Goal: Information Seeking & Learning: Learn about a topic

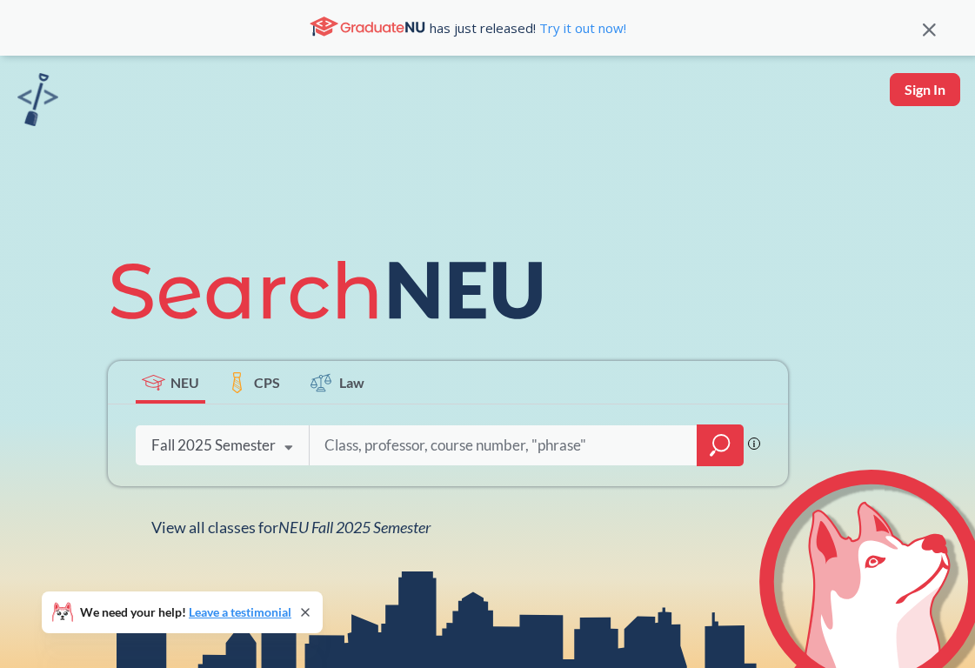
click at [342, 442] on input "search" at bounding box center [504, 445] width 362 height 37
click at [720, 447] on icon "magnifying glass" at bounding box center [720, 445] width 21 height 24
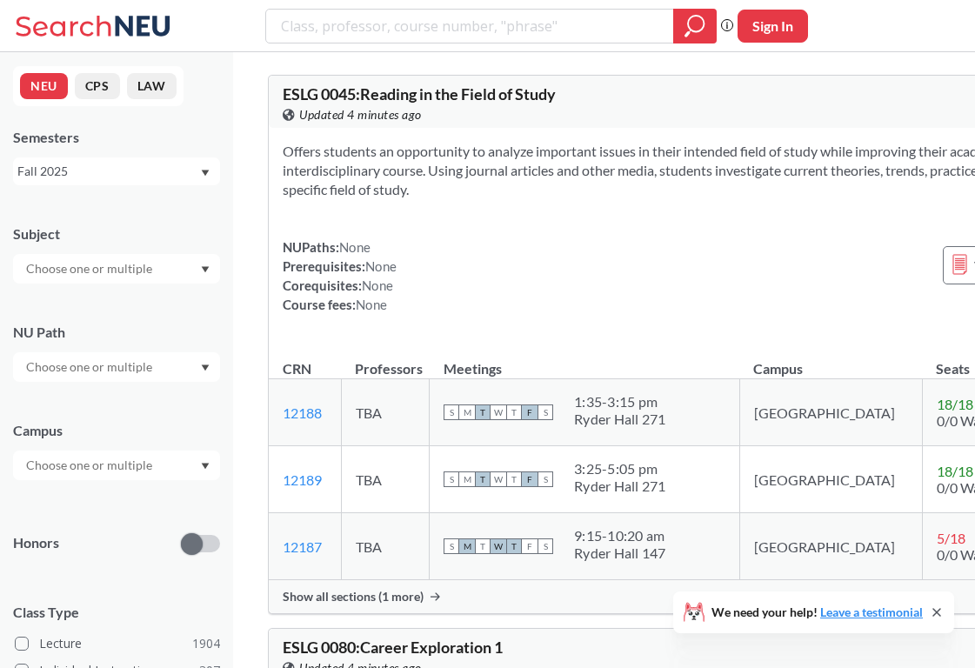
click at [144, 274] on input "text" at bounding box center [90, 268] width 146 height 21
click at [178, 242] on div "Subject" at bounding box center [116, 233] width 207 height 19
click at [154, 359] on input "text" at bounding box center [90, 367] width 146 height 21
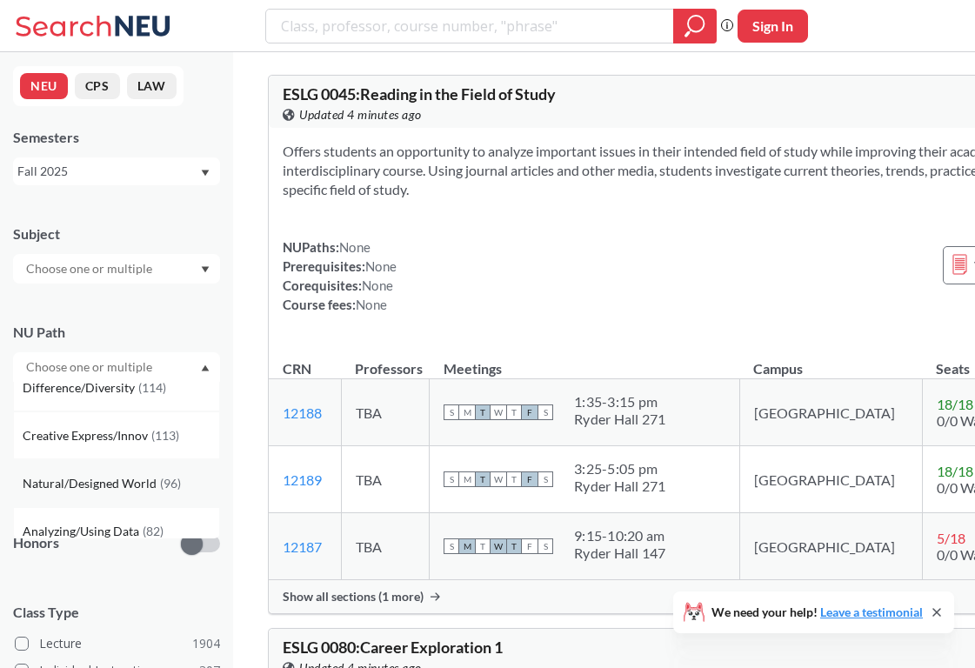
scroll to position [155, 0]
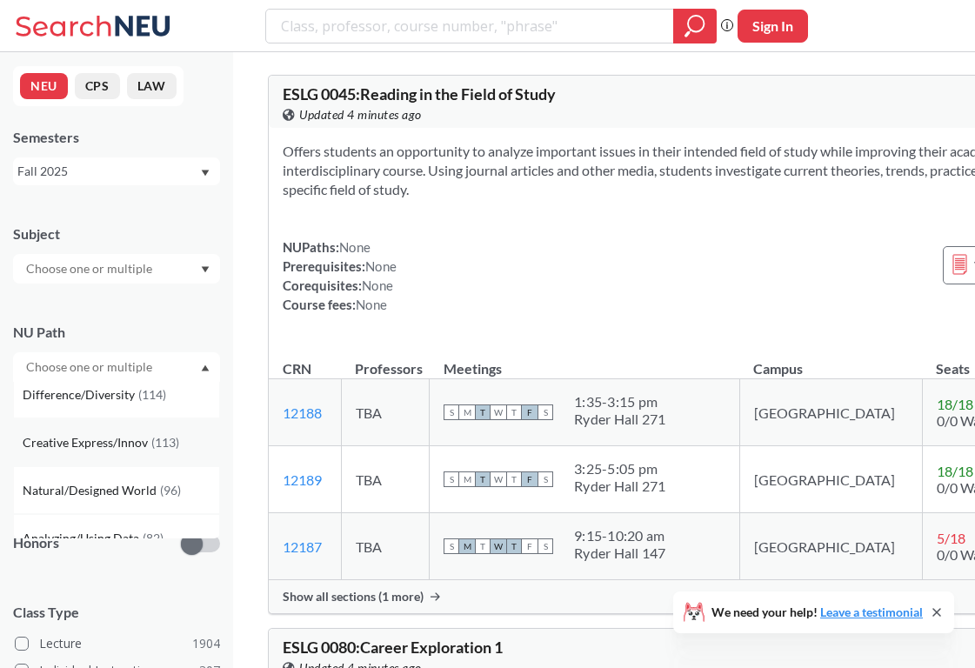
click at [136, 444] on span "Creative Express/Innov" at bounding box center [87, 442] width 129 height 19
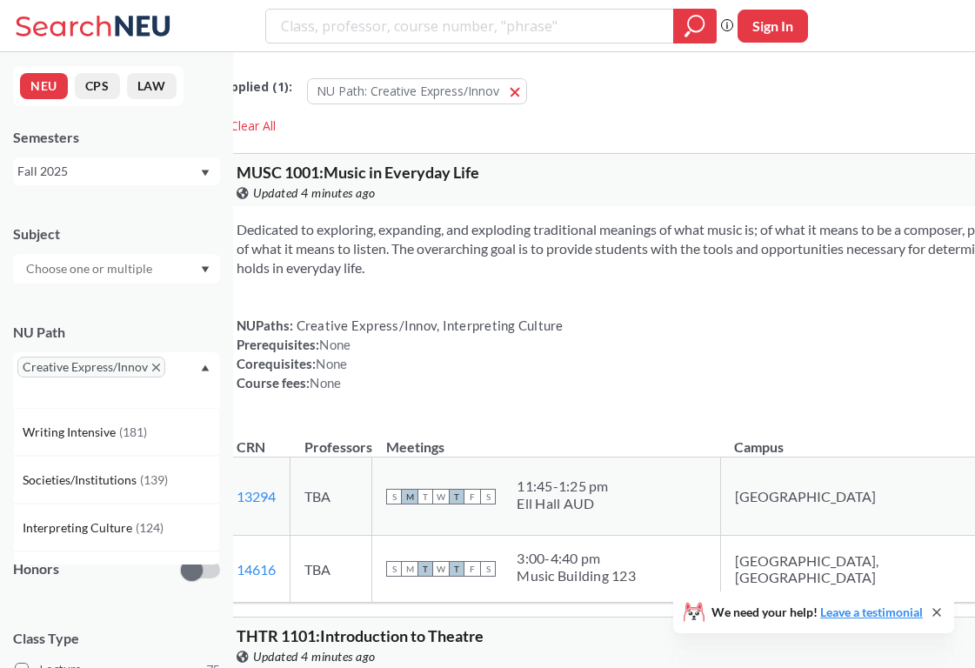
click at [151, 268] on input "text" at bounding box center [90, 268] width 146 height 21
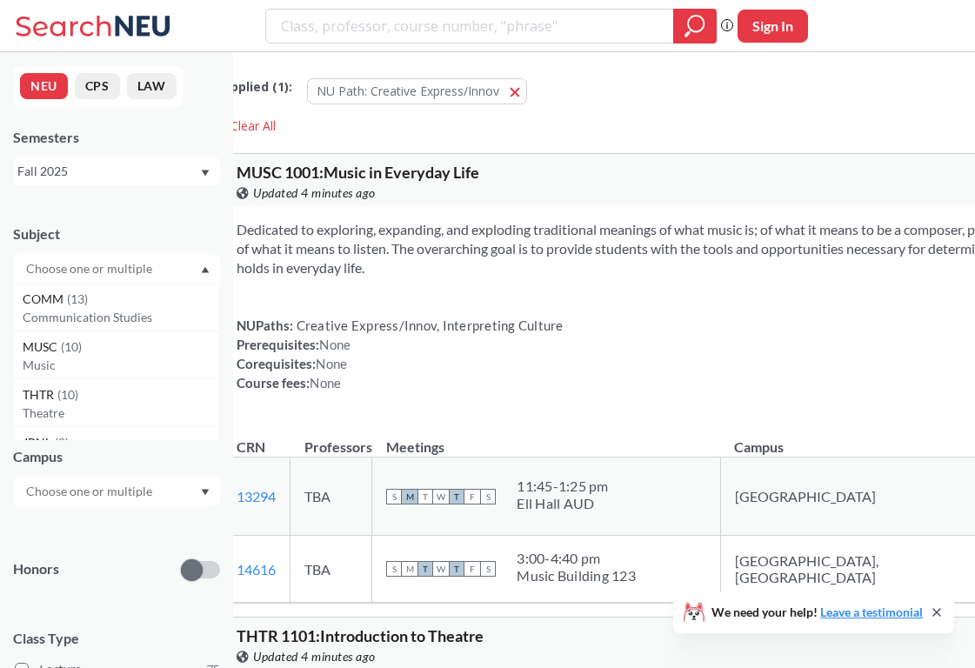
click at [173, 499] on div at bounding box center [116, 492] width 207 height 30
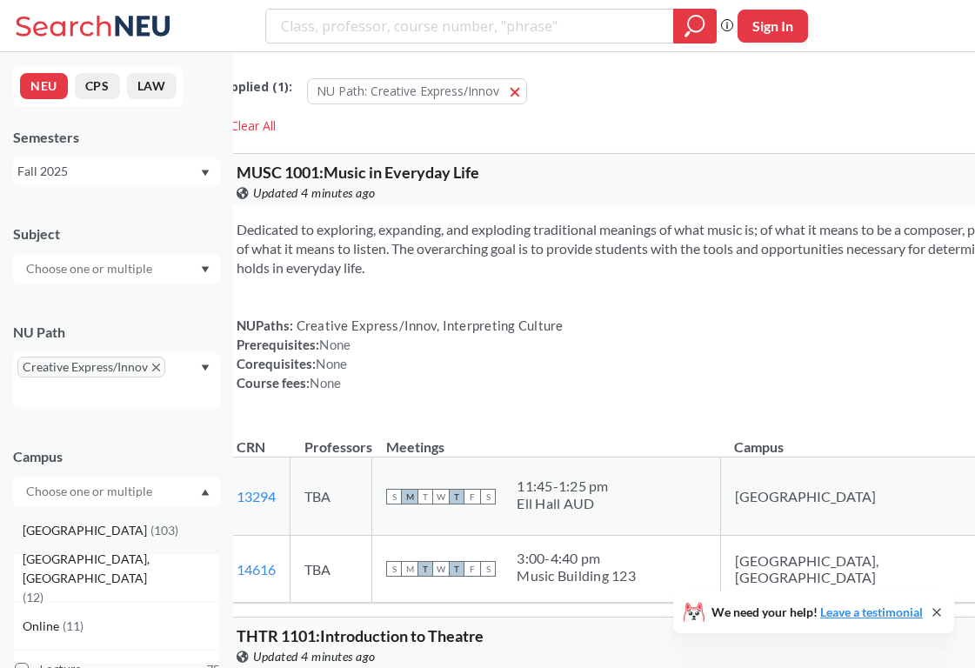
click at [134, 532] on div "Boston ( 103 )" at bounding box center [121, 530] width 197 height 19
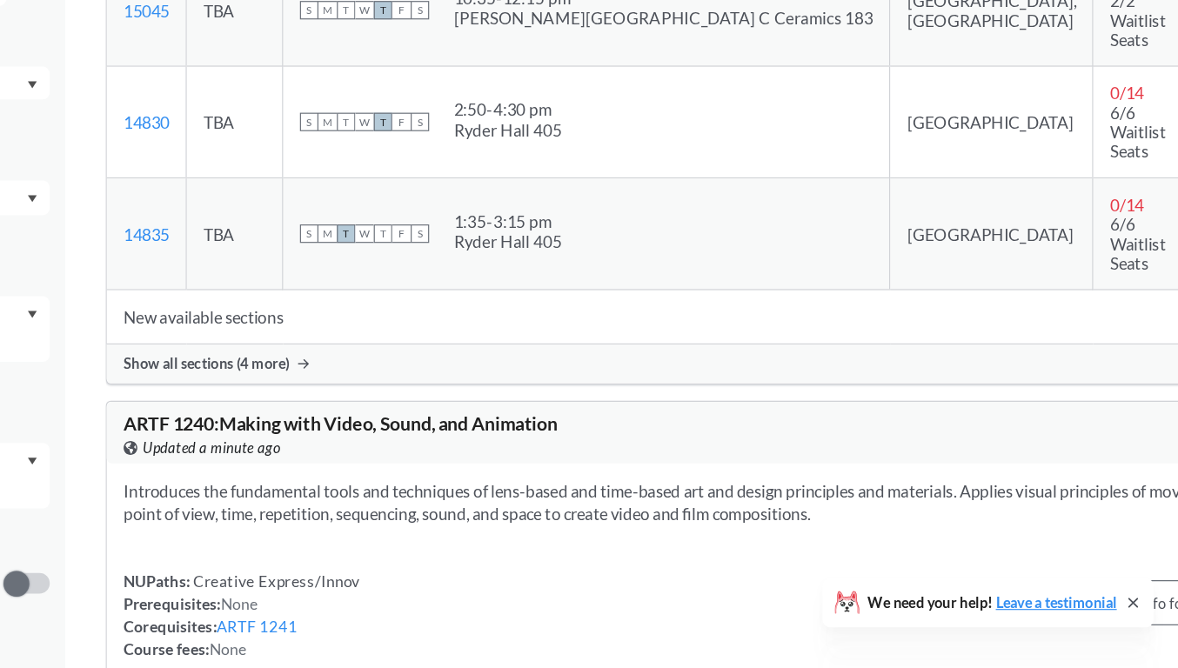
scroll to position [12409, 0]
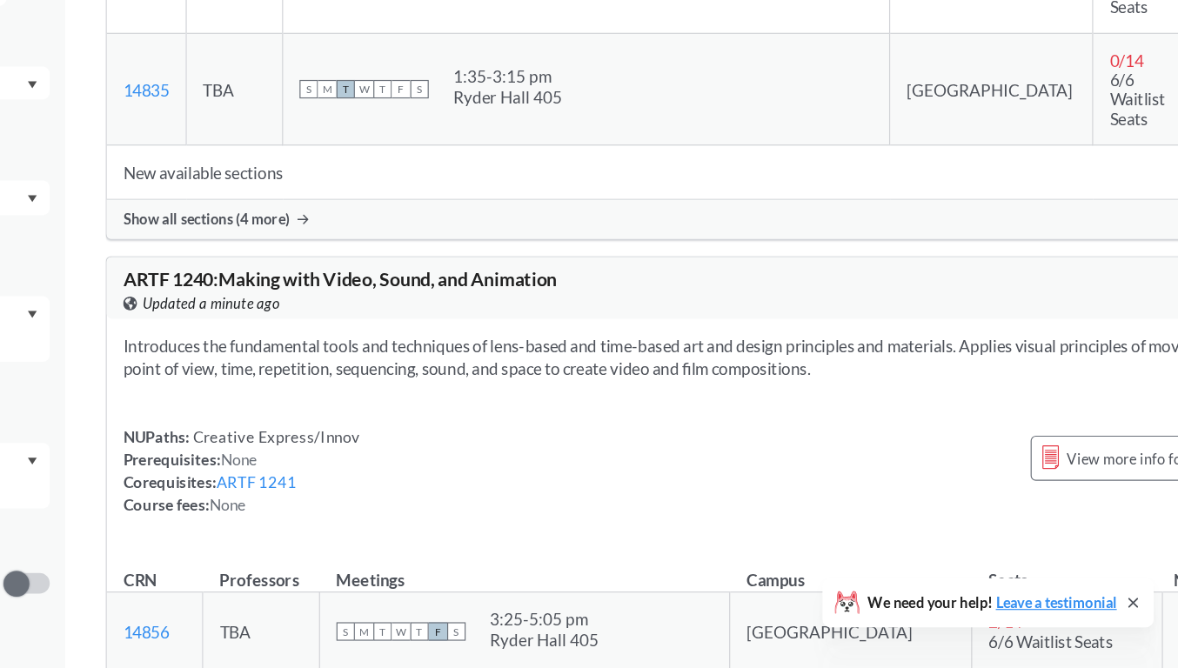
click at [772, 462] on div "NUPaths: Creative Express/Innov Prerequisites: None Corequisites: ARTF 1241 Cou…" at bounding box center [767, 500] width 968 height 77
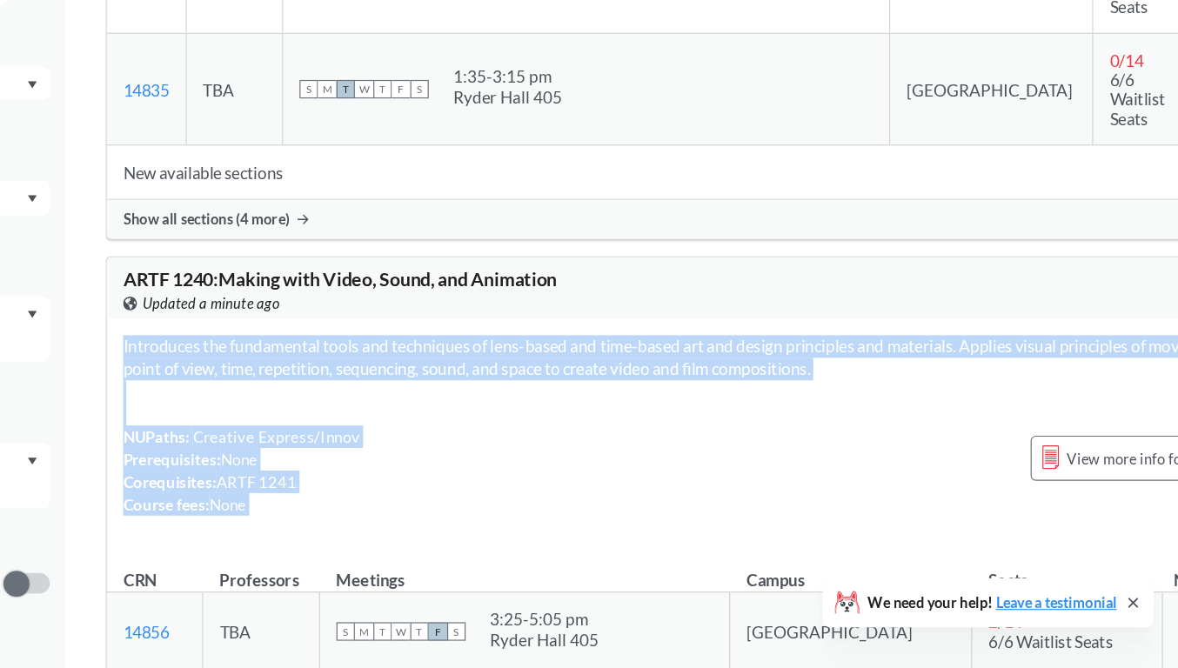
click at [772, 462] on div "NUPaths: Creative Express/Innov Prerequisites: None Corequisites: ARTF 1241 Cou…" at bounding box center [767, 500] width 968 height 77
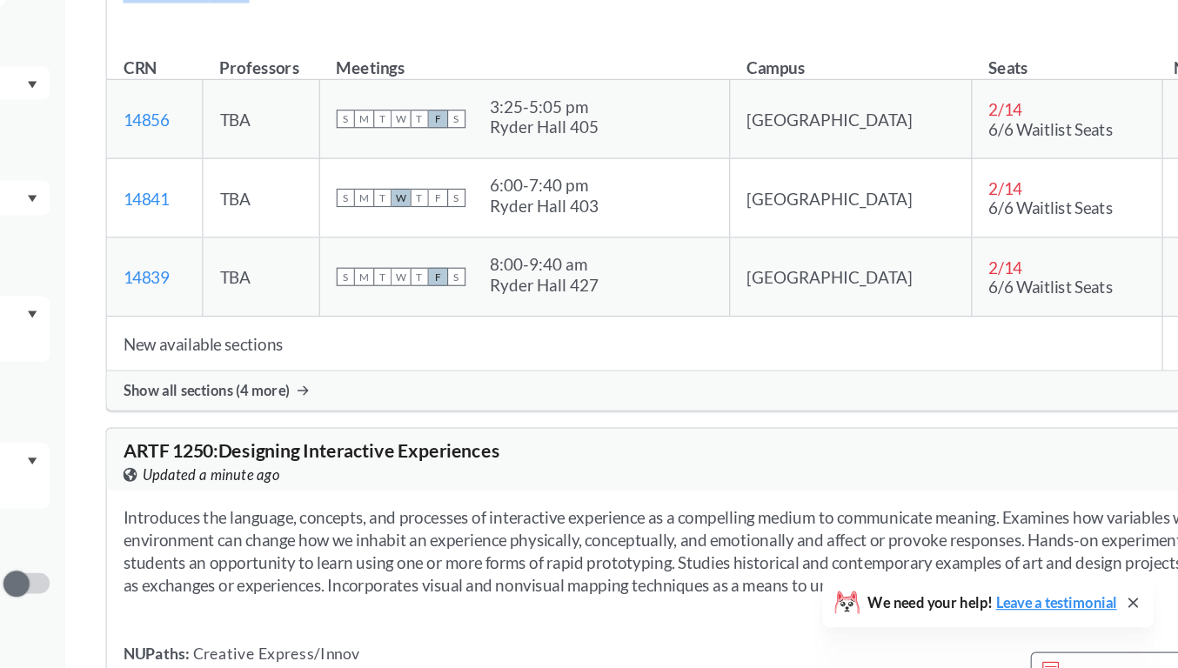
scroll to position [12953, 0]
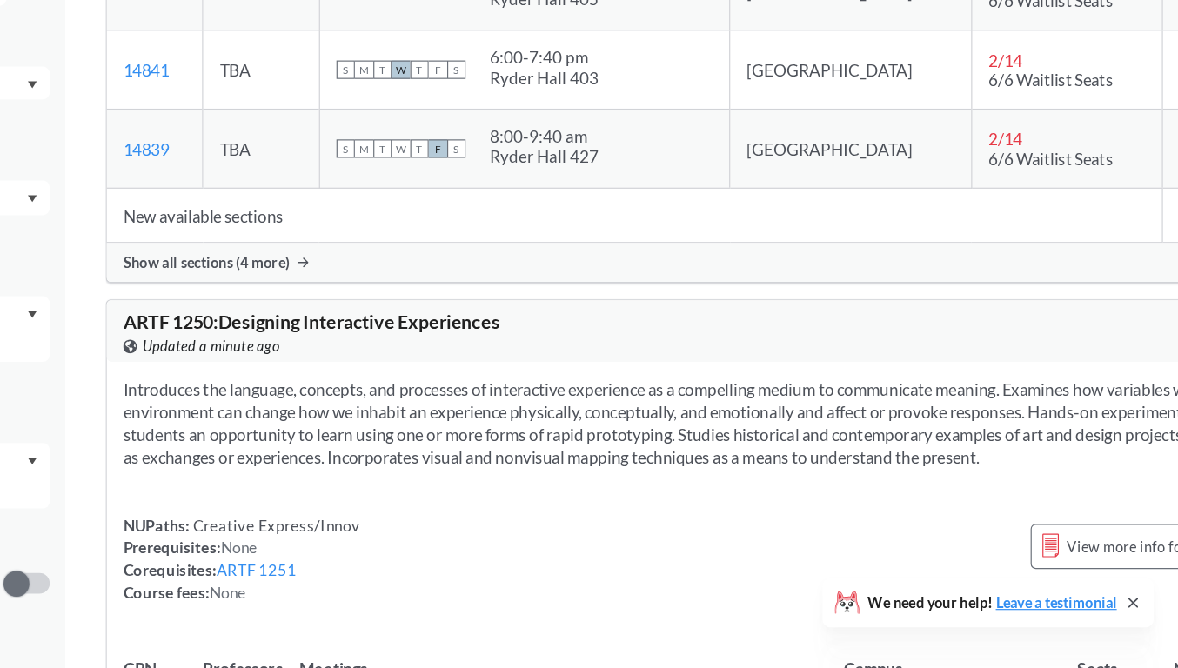
click at [772, 422] on section "Introduces the language, concepts, and processes of interactive experience as a…" at bounding box center [767, 460] width 968 height 77
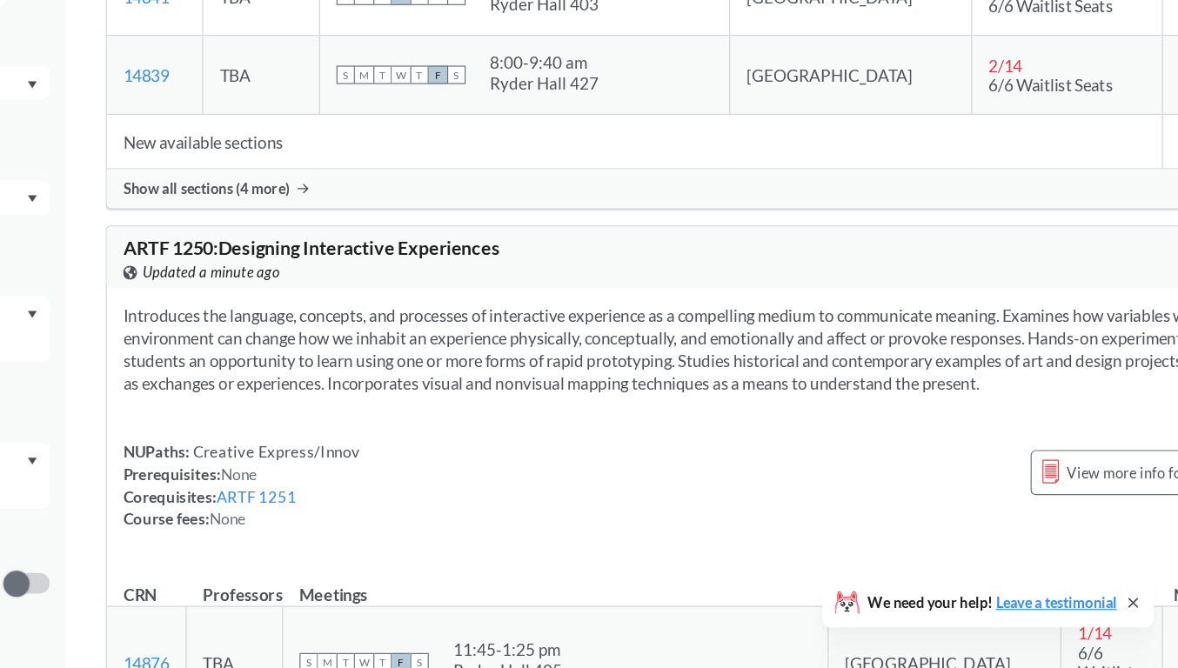
scroll to position [13015, 0]
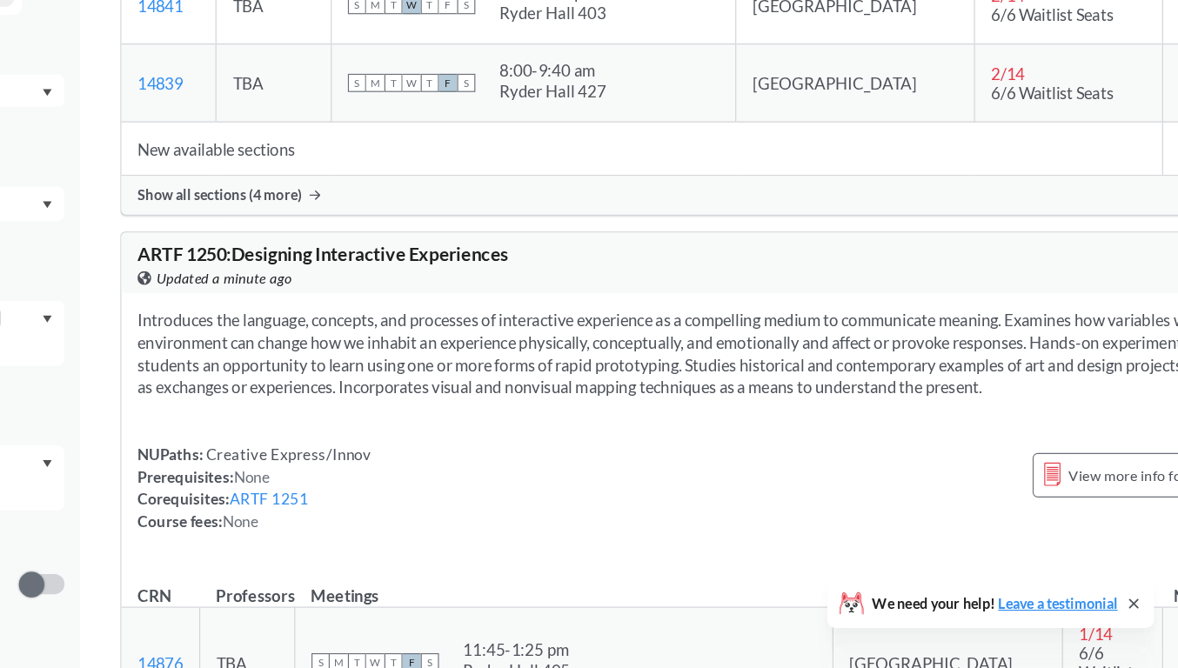
click at [974, 613] on icon at bounding box center [1140, 613] width 14 height 14
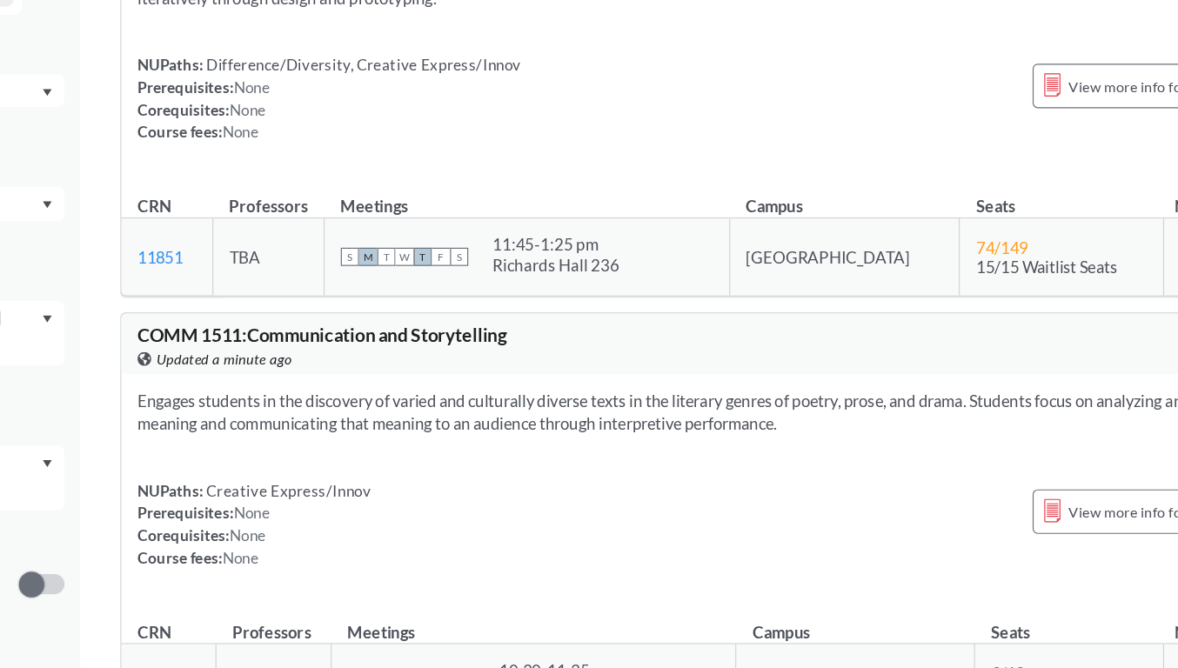
scroll to position [15272, 0]
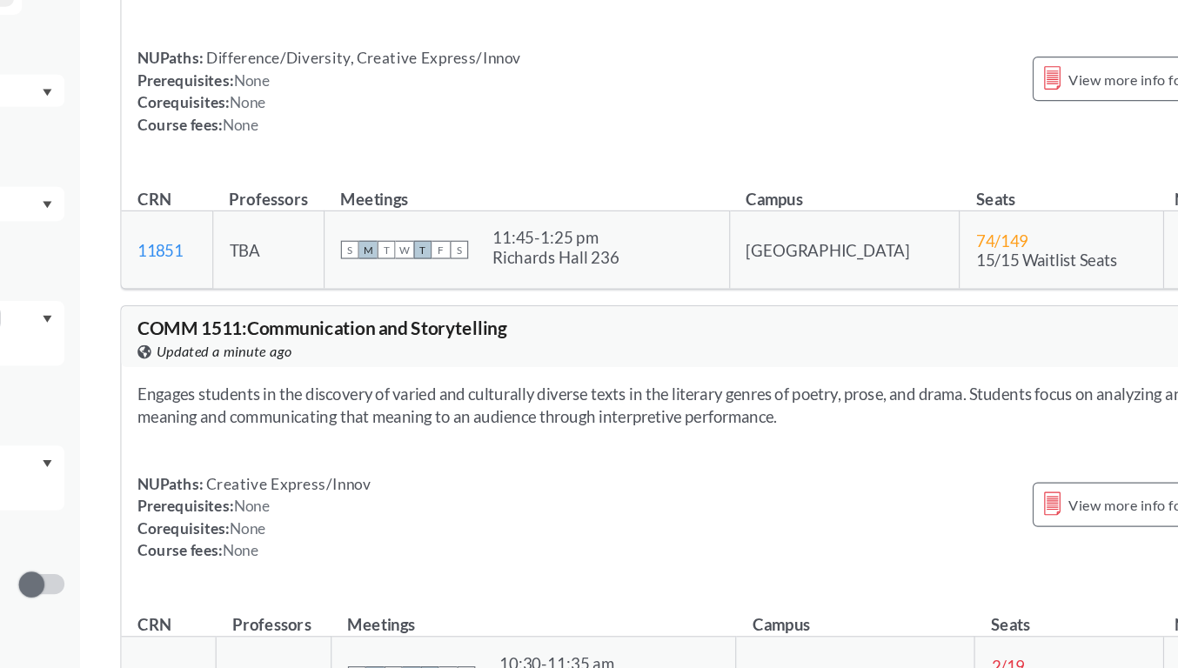
click at [812, 409] on div "Engages students in the discovery of varied and culturally diverse texts in the…" at bounding box center [767, 506] width 996 height 195
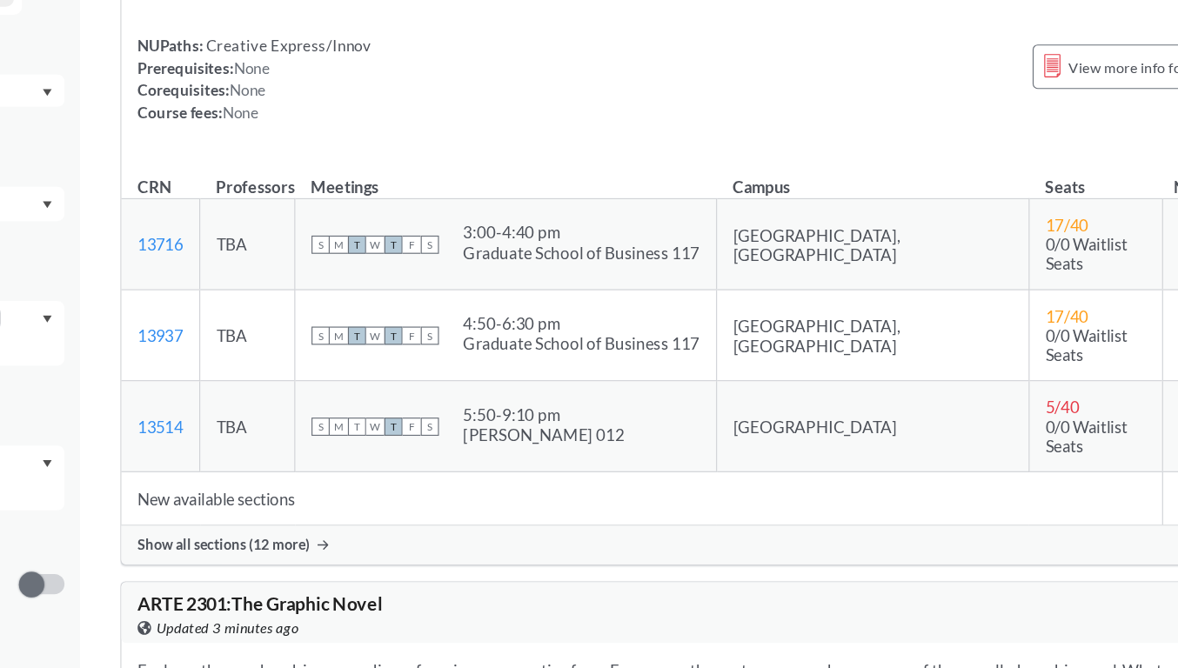
scroll to position [20615, 0]
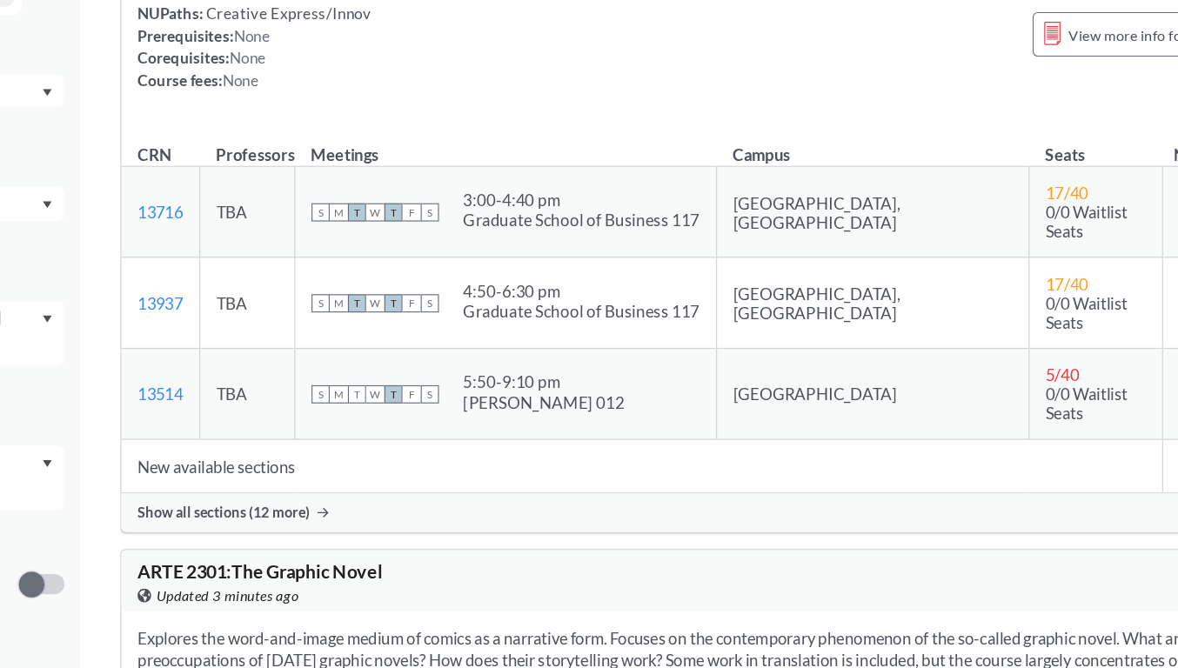
click at [403, 529] on span "Show all sections (12 more)" at bounding box center [357, 534] width 148 height 16
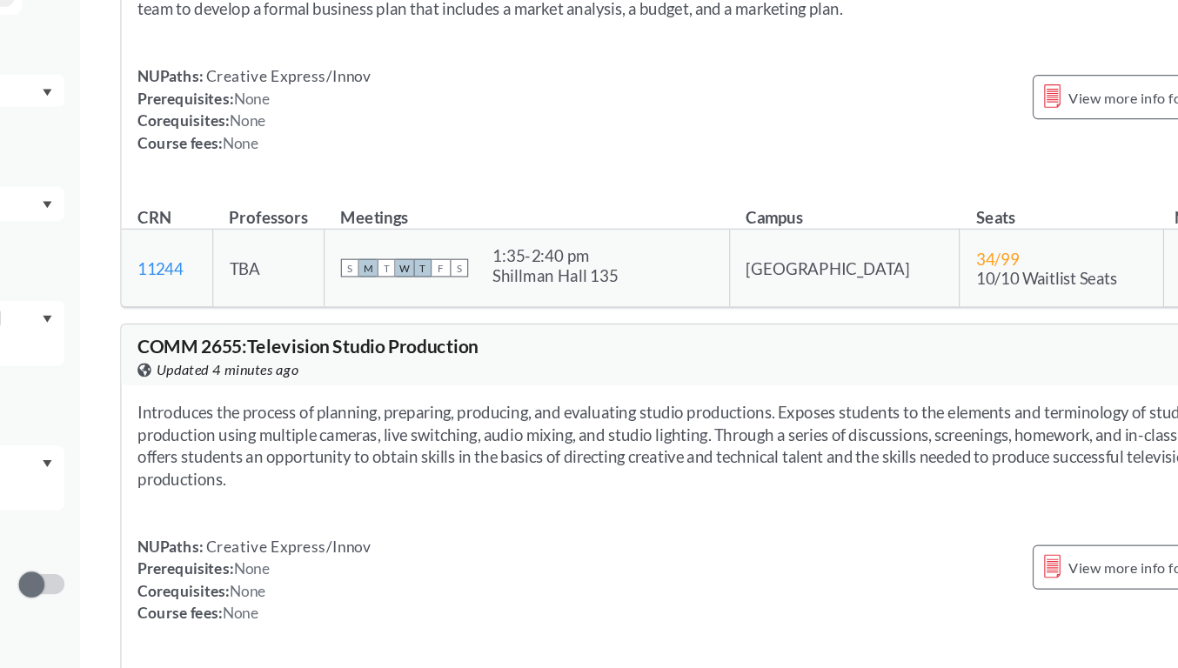
scroll to position [33004, 0]
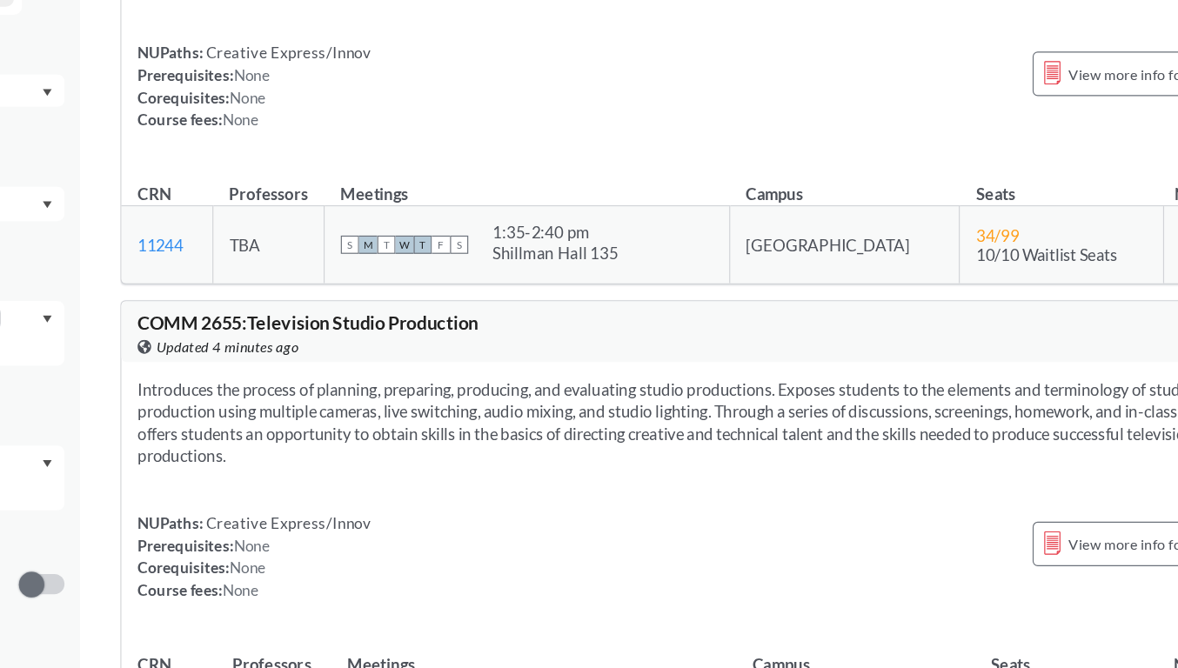
click at [483, 323] on div "S M T W T F S" at bounding box center [513, 304] width 110 height 38
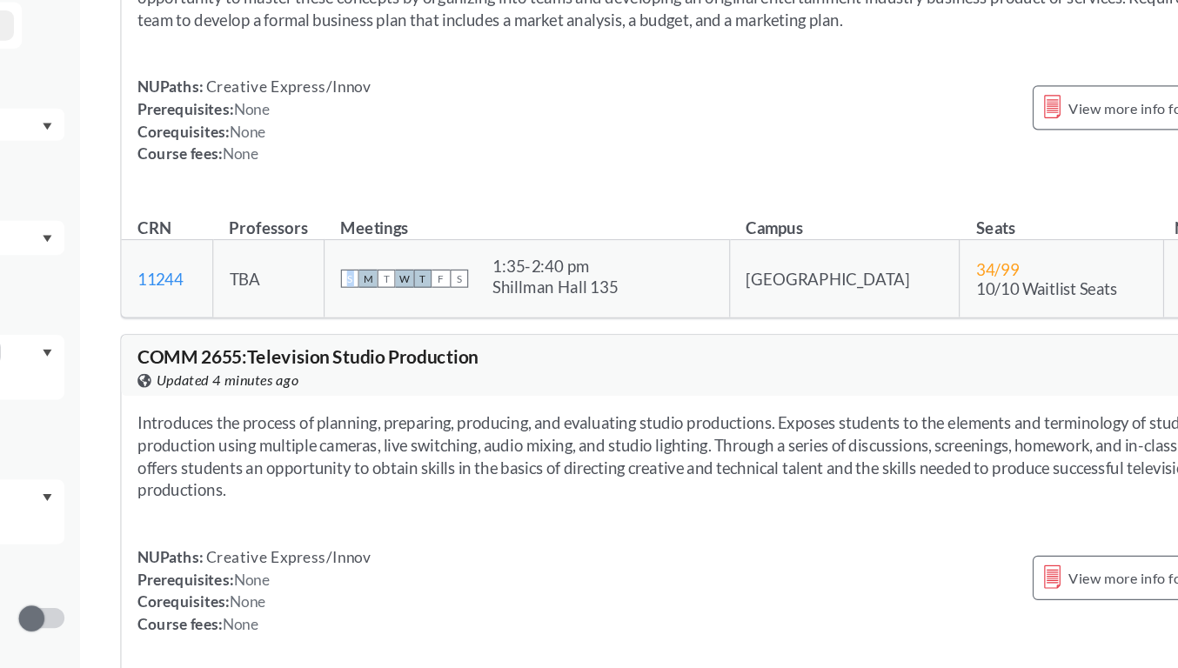
click at [599, 90] on section "Examines business issues associated with the entertainment industry. One dozen …" at bounding box center [767, 43] width 968 height 96
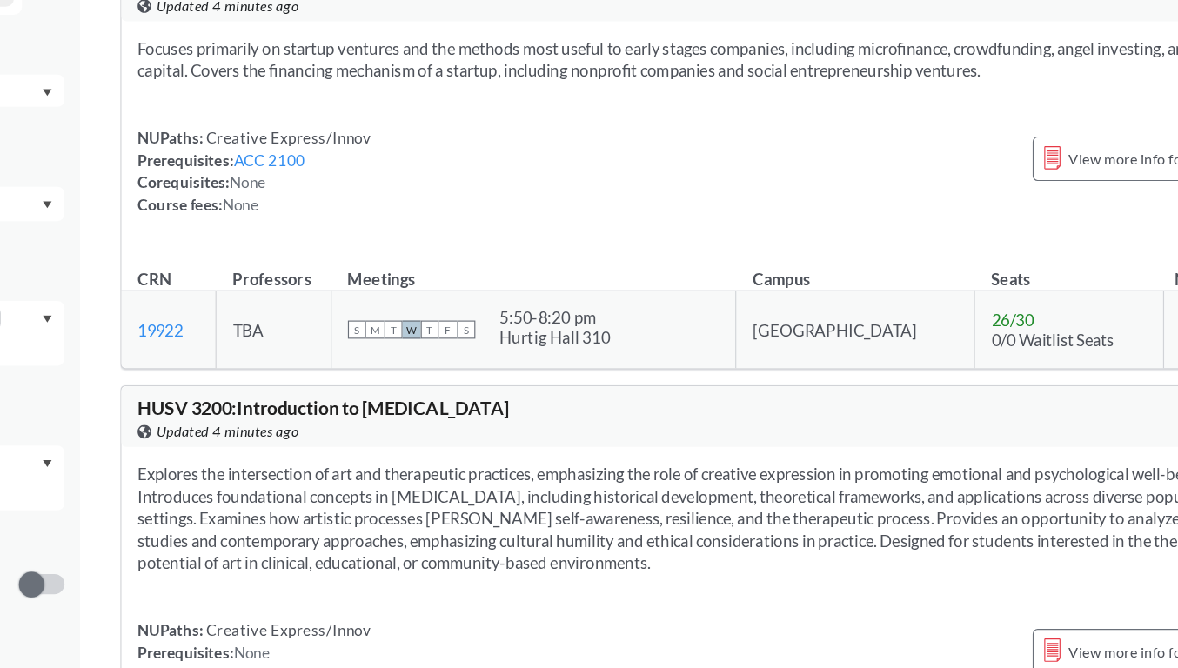
scroll to position [34181, 0]
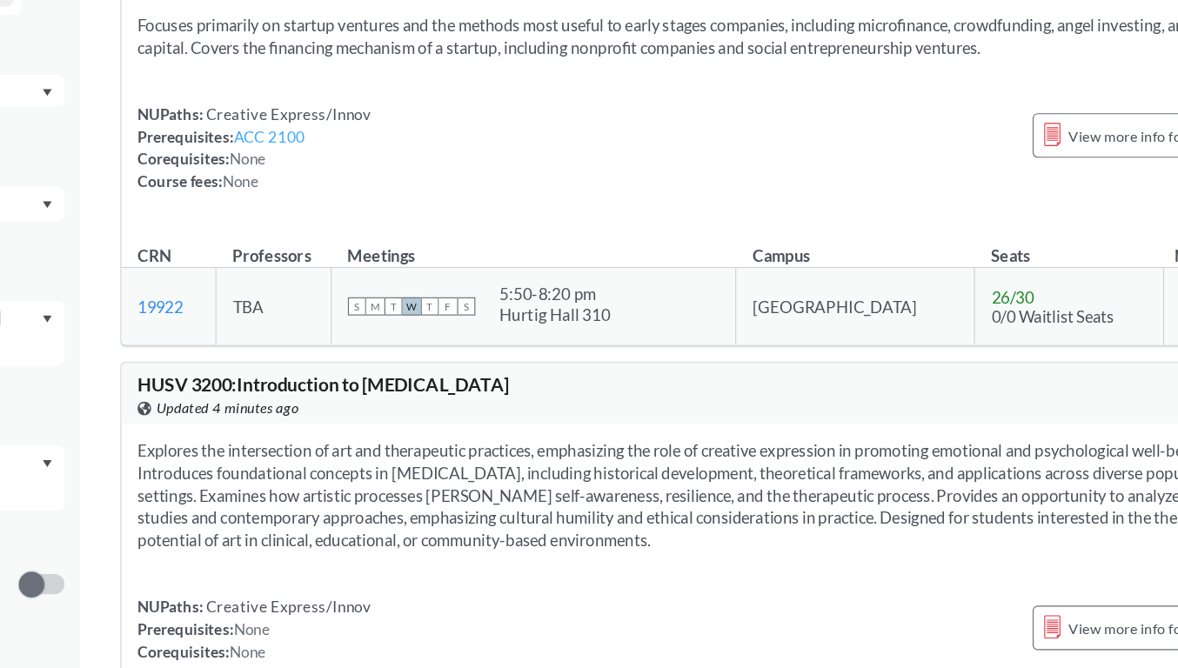
click at [413, 218] on link "ACC 2100" at bounding box center [396, 211] width 62 height 16
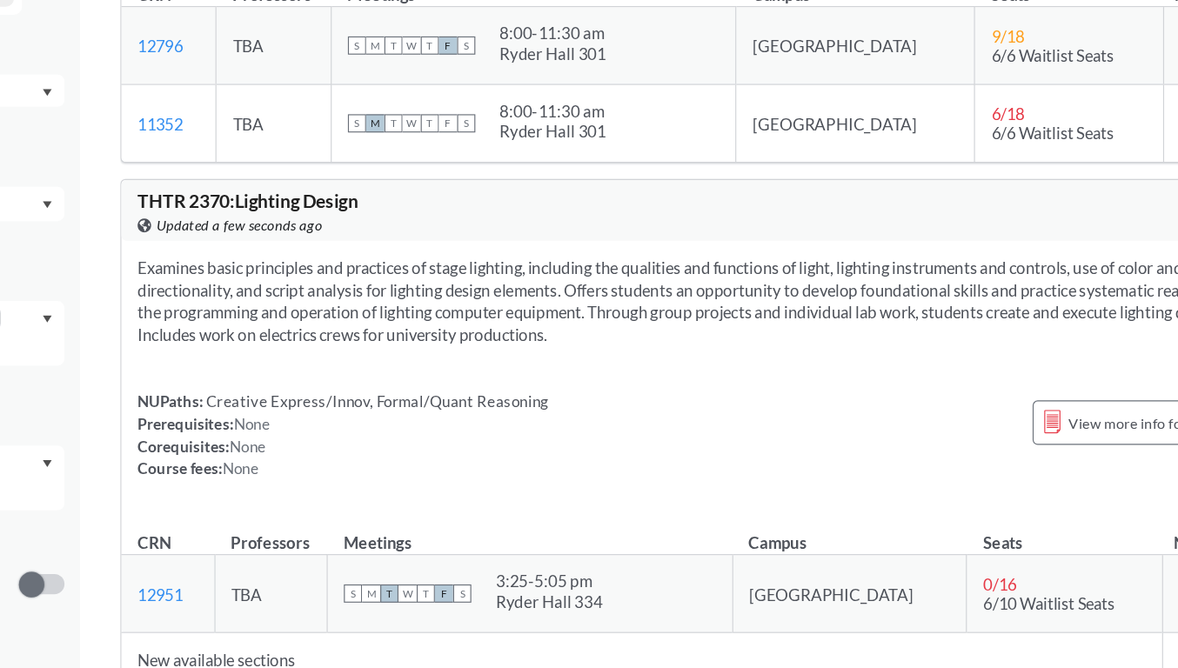
scroll to position [26655, 0]
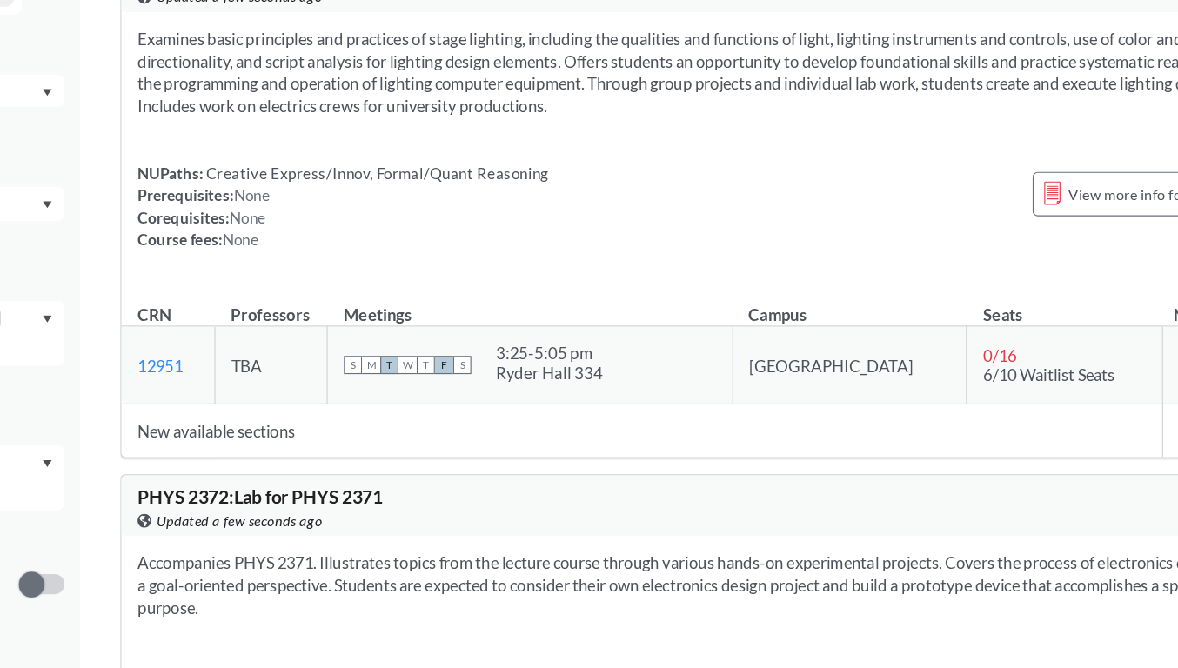
click at [439, 194] on section "Examines basic principles and practices of stage lighting, including the qualit…" at bounding box center [767, 155] width 968 height 77
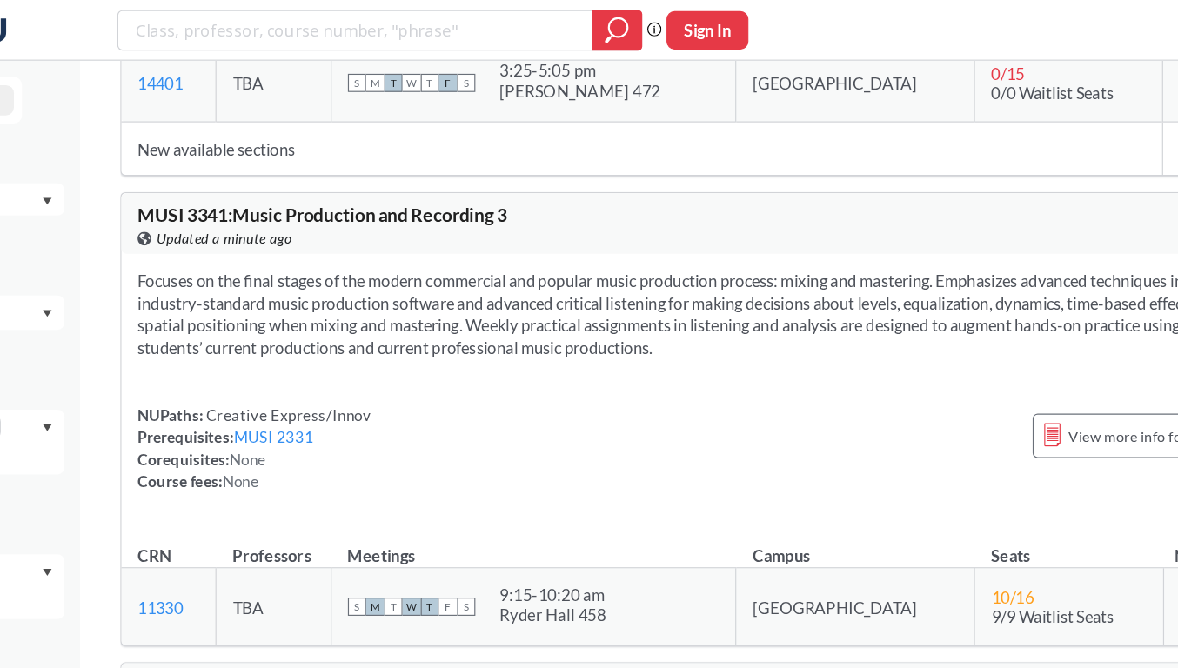
scroll to position [35167, 0]
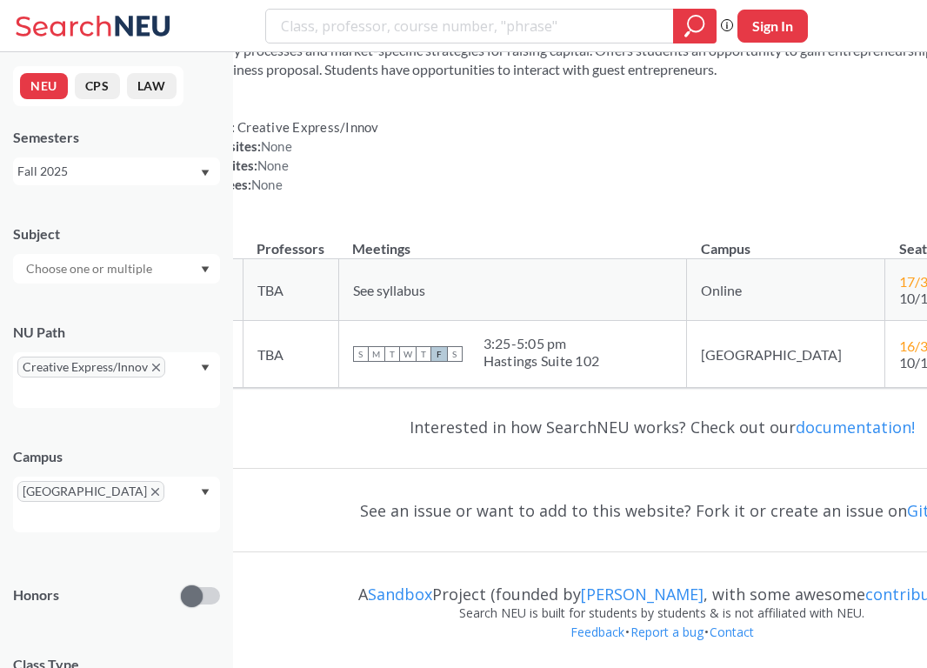
scroll to position [48244, 35]
